Goal: Check status

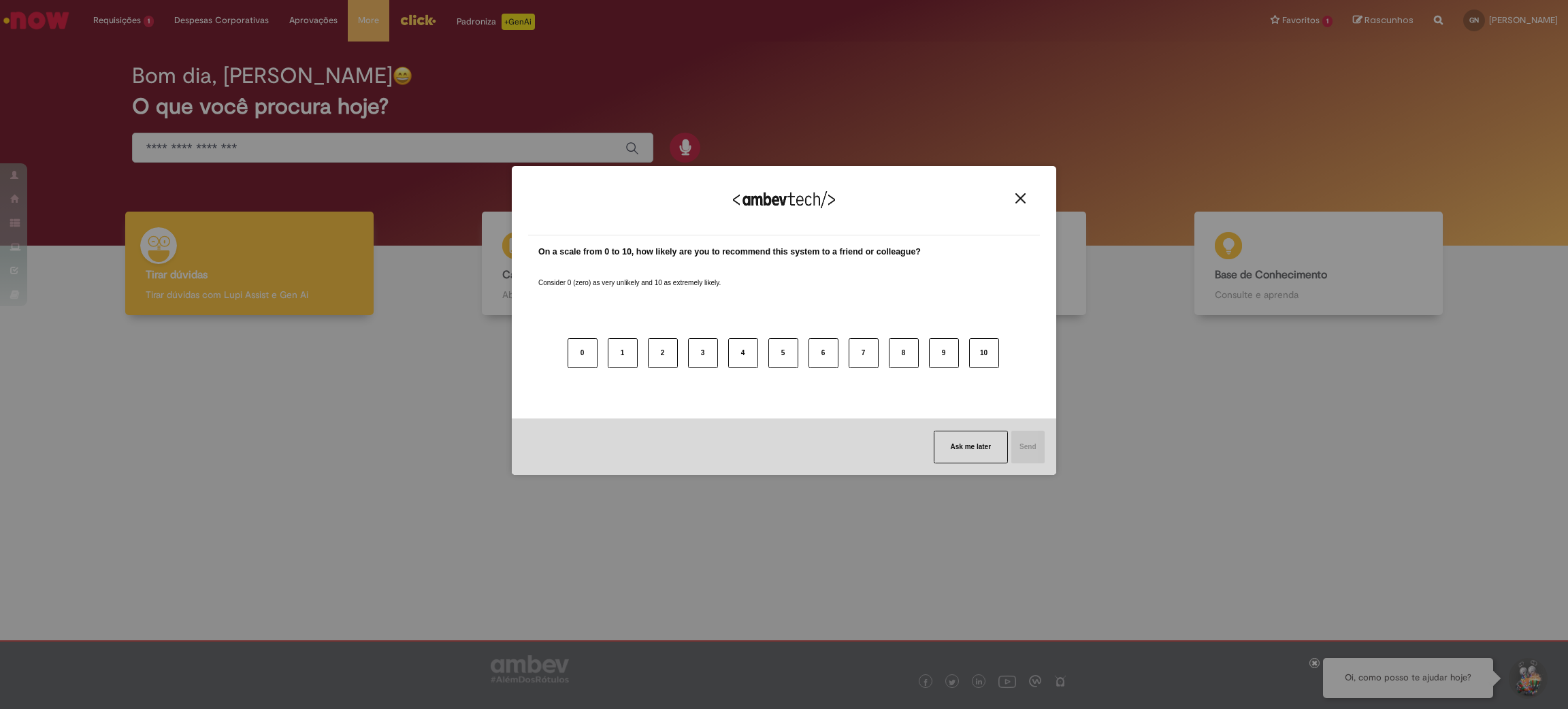
click at [1022, 203] on button "Close" at bounding box center [1021, 198] width 18 height 12
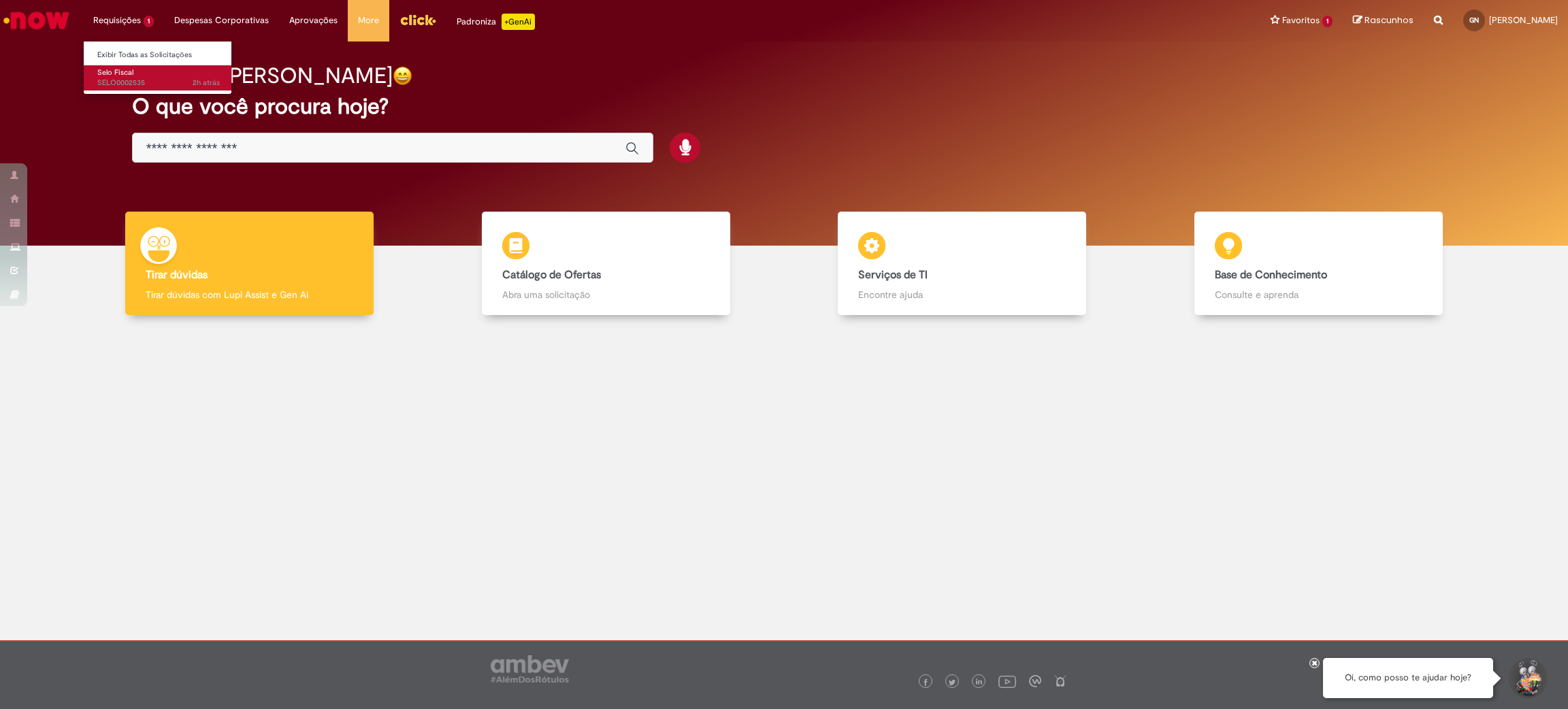
click at [141, 77] on span "2h atrás 2 horas atrás SELO0002535" at bounding box center [159, 82] width 123 height 11
click at [133, 76] on link "Selo Fiscal 2h atrás 2 horas atrás SELO0002535" at bounding box center [159, 78] width 149 height 25
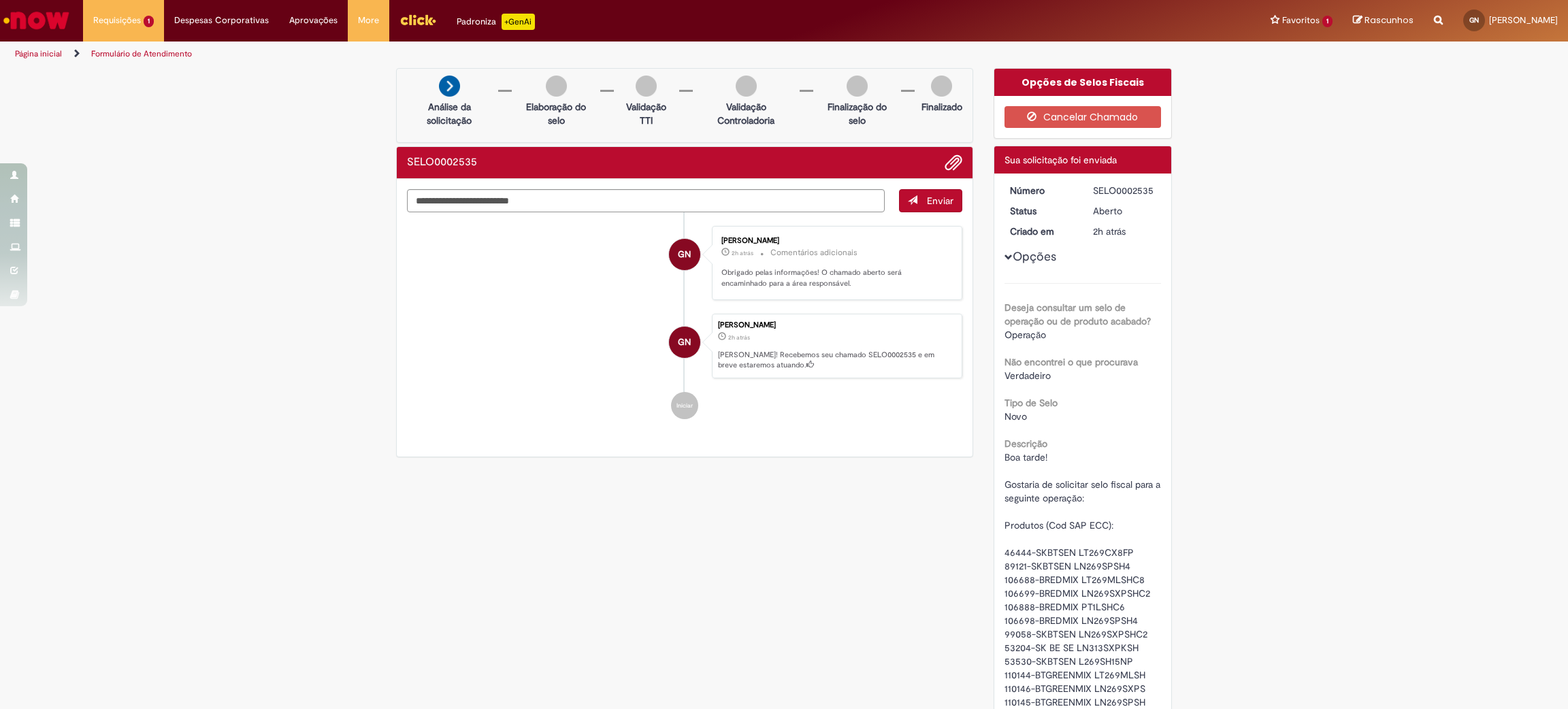
drag, startPoint x: 1024, startPoint y: 255, endPoint x: 1081, endPoint y: 280, distance: 62.2
click at [0, 0] on button "Opções" at bounding box center [0, 0] width 0 height 0
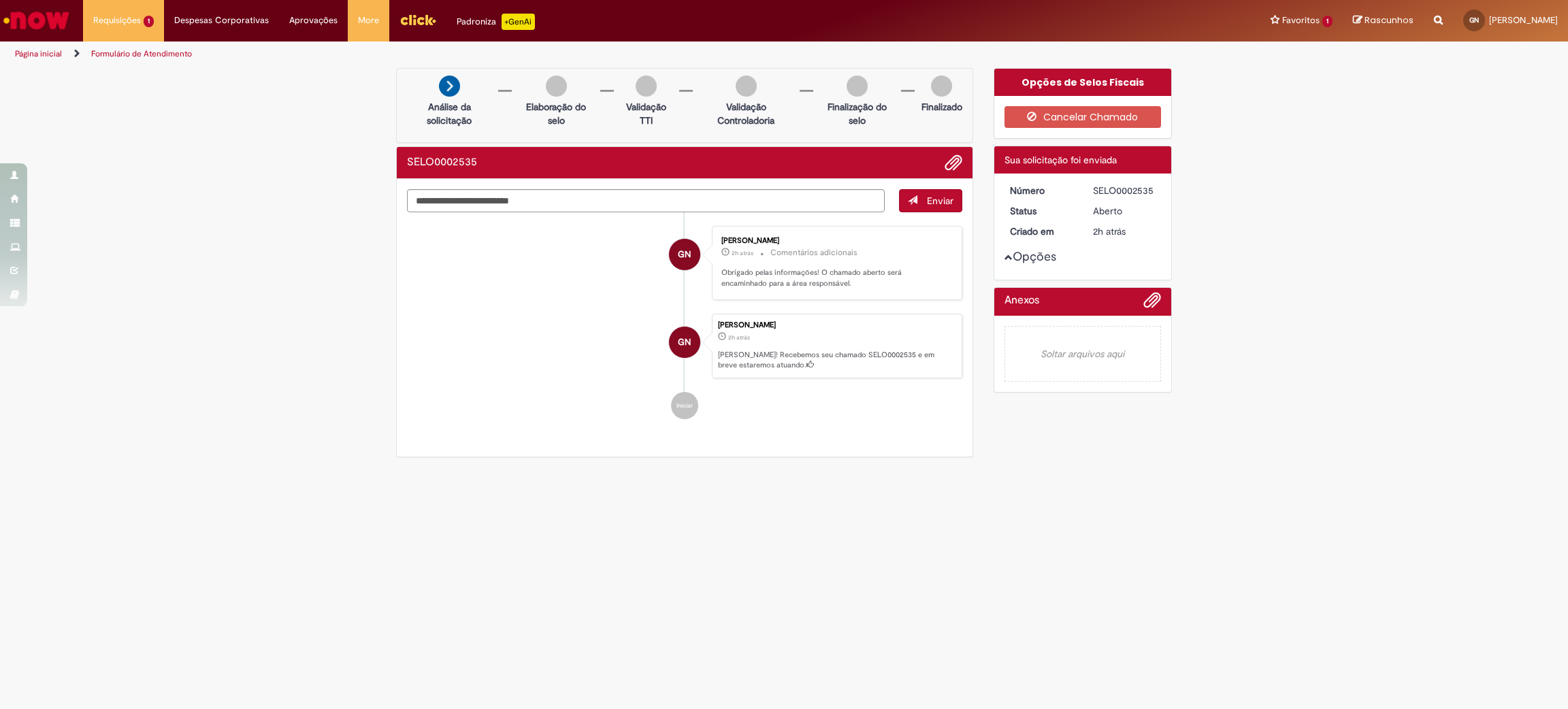
click at [0, 0] on button "Opções" at bounding box center [0, 0] width 0 height 0
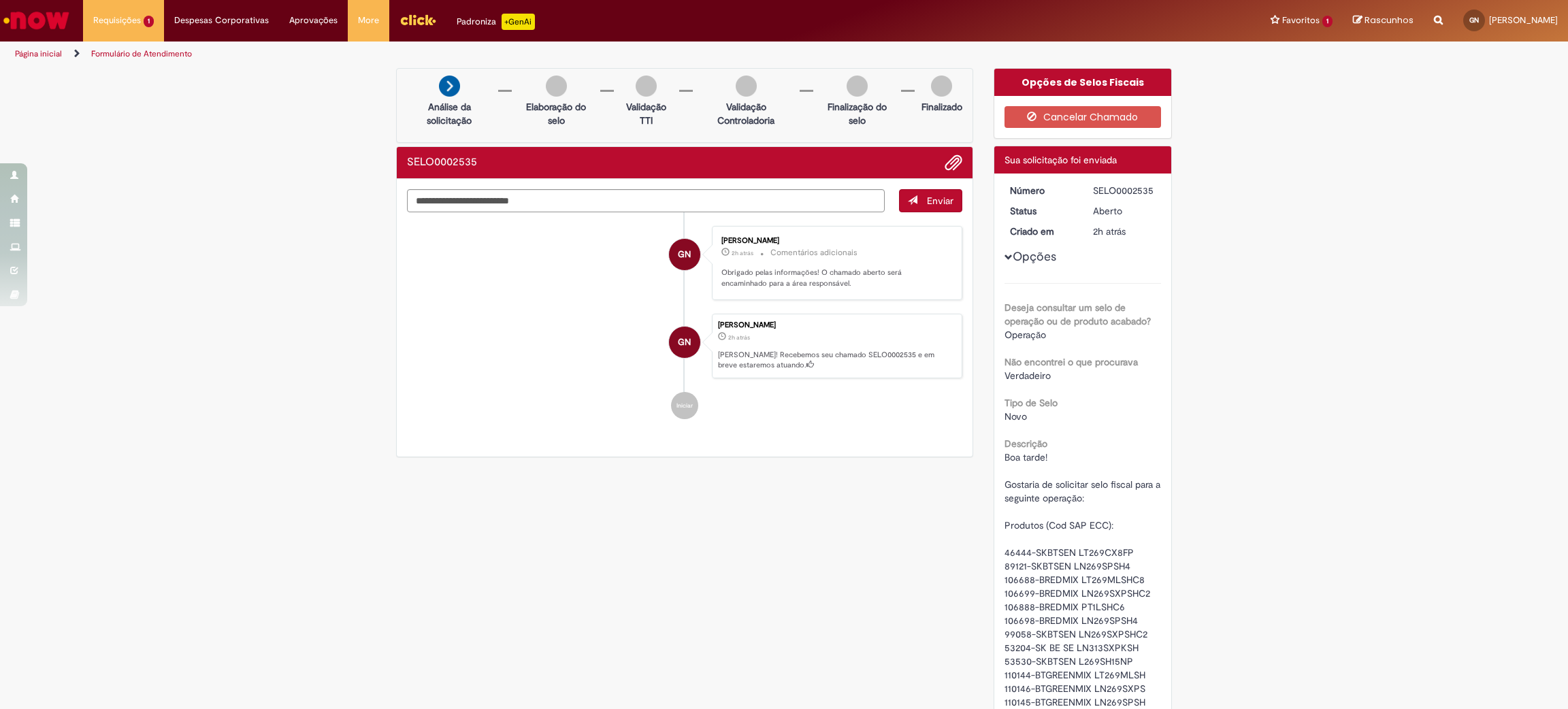
drag, startPoint x: 1094, startPoint y: 214, endPoint x: 1113, endPoint y: 268, distance: 57.2
click at [1104, 218] on div "Número SELO0002535 Status [GEOGRAPHIC_DATA] Criado em 2h atrás 2 horas atrás Op…" at bounding box center [1084, 519] width 178 height 692
click at [1110, 232] on span "2h atrás" at bounding box center [1109, 231] width 33 height 13
click at [1215, 284] on div "Verificar Código de Barras Análise da solicitação Elaboração do selo Validação …" at bounding box center [784, 526] width 1568 height 917
